Goal: Task Accomplishment & Management: Use online tool/utility

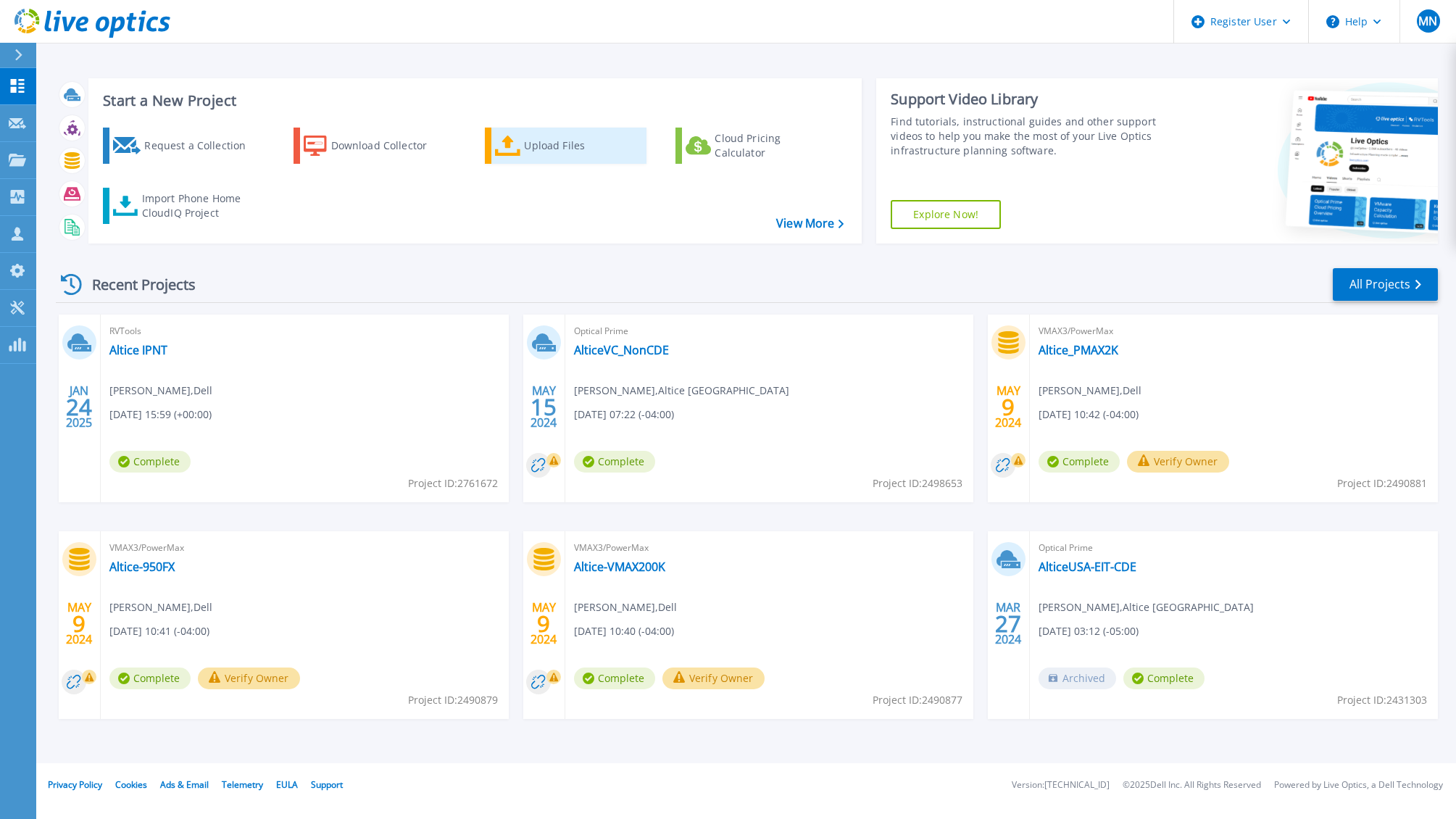
click at [536, 144] on div "Upload Files" at bounding box center [582, 145] width 116 height 29
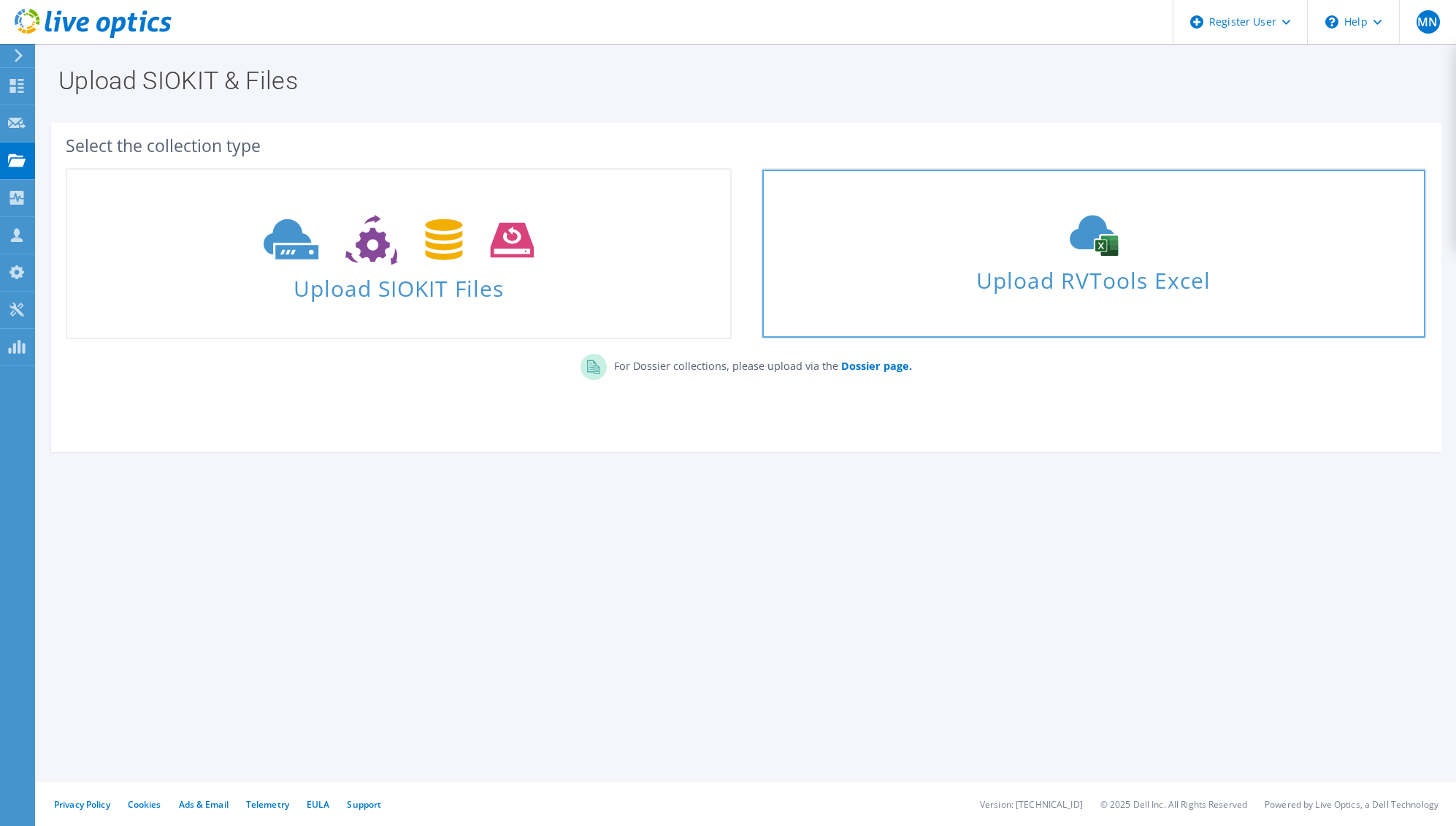
click at [1078, 288] on span "Upload RVTools Excel" at bounding box center [1094, 276] width 663 height 31
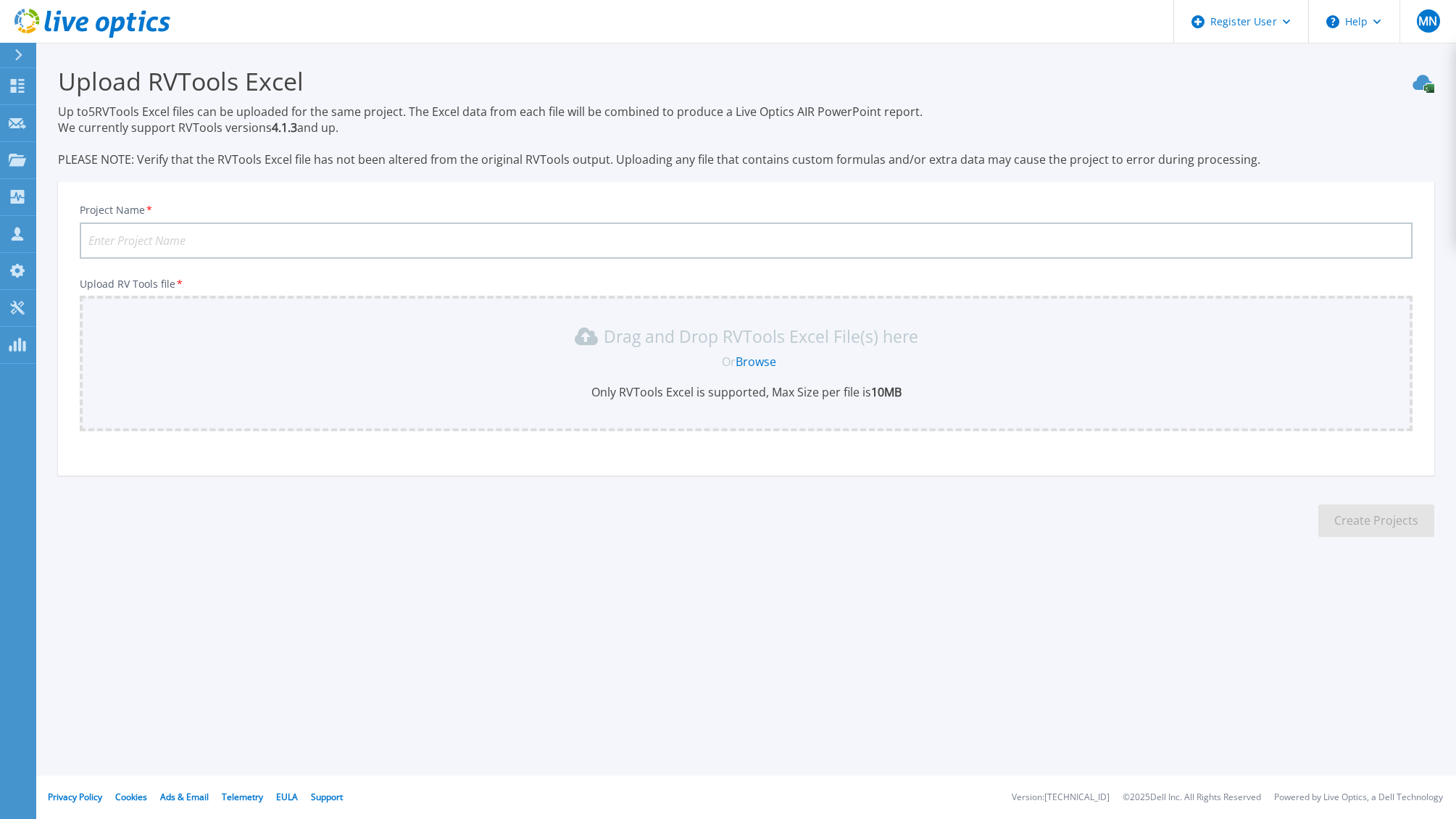
click at [761, 362] on link "Browse" at bounding box center [755, 361] width 40 height 16
